Goal: Information Seeking & Learning: Learn about a topic

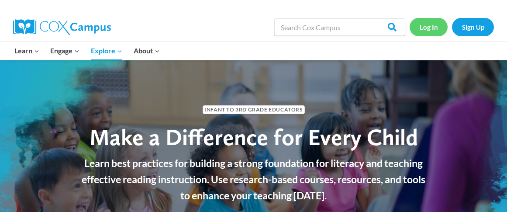
click at [430, 20] on link "Log In" at bounding box center [429, 27] width 38 height 18
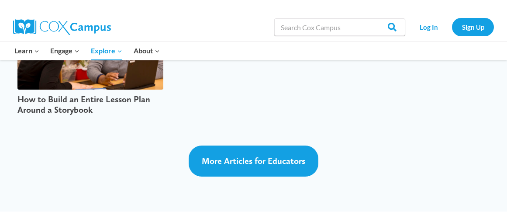
scroll to position [2447, 0]
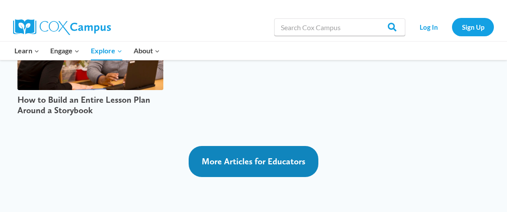
click at [266, 156] on span "More Articles for Educators" at bounding box center [254, 161] width 104 height 10
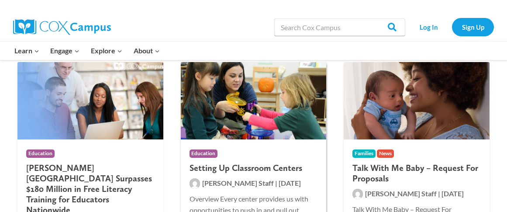
scroll to position [175, 0]
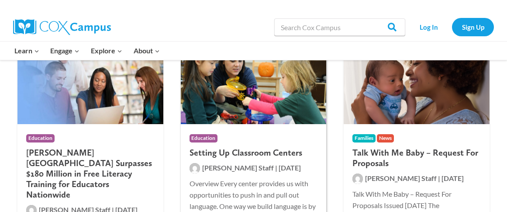
click at [237, 148] on h2 "Setting Up Classroom Centers" at bounding box center [254, 152] width 128 height 10
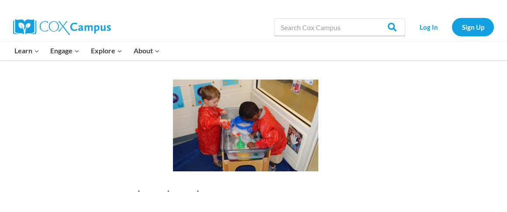
scroll to position [5068, 0]
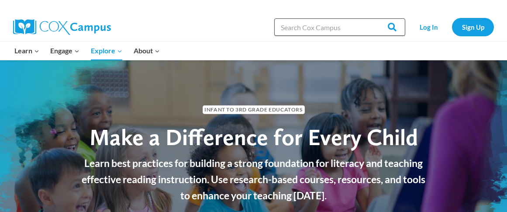
click at [293, 27] on input "Search in [URL][DOMAIN_NAME]" at bounding box center [339, 26] width 131 height 17
type input "webinar Aug. 11-13"
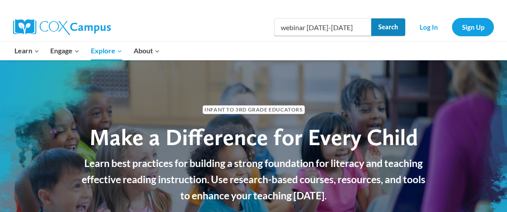
click at [393, 22] on input "Search" at bounding box center [388, 26] width 34 height 17
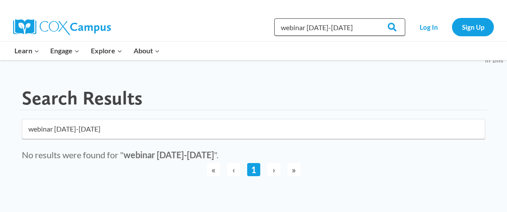
drag, startPoint x: 343, startPoint y: 26, endPoint x: 309, endPoint y: 32, distance: 34.6
click at [309, 32] on input "webinar Aug. 11-13" at bounding box center [339, 26] width 131 height 17
type input "webinar for middle grades"
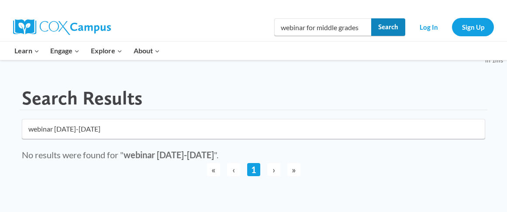
click at [391, 23] on input "Search" at bounding box center [388, 26] width 34 height 17
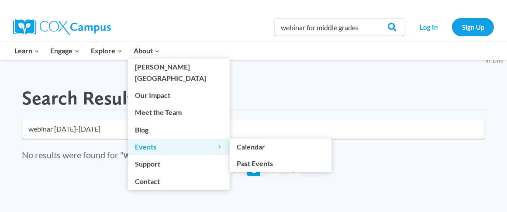
click at [149, 141] on span "Events Expand" at bounding box center [179, 146] width 88 height 11
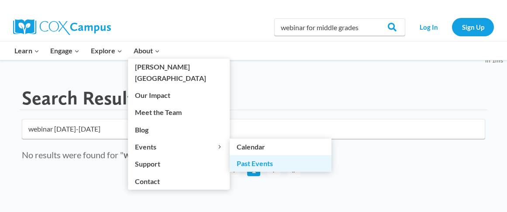
click at [254, 155] on link "Past Events" at bounding box center [281, 163] width 102 height 17
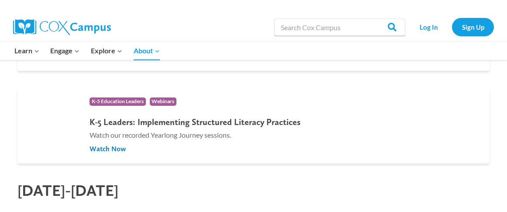
scroll to position [1049, 0]
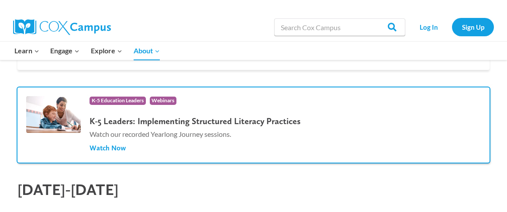
click at [113, 144] on span "Watch Now" at bounding box center [108, 148] width 36 height 10
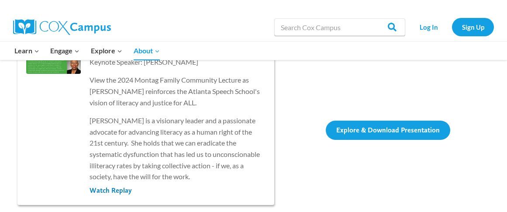
scroll to position [0, 0]
